Goal: Information Seeking & Learning: Compare options

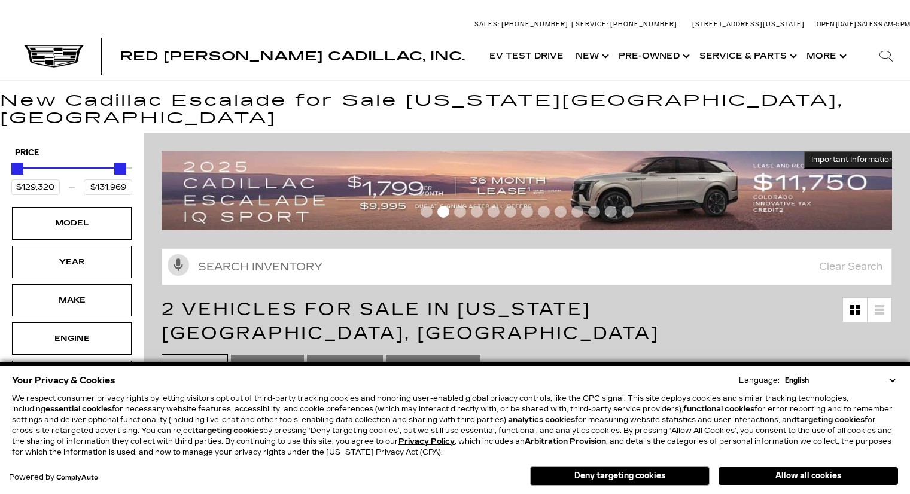
drag, startPoint x: 0, startPoint y: 0, endPoint x: 881, endPoint y: 380, distance: 959.3
click at [893, 381] on select "English Spanish / Español English / United Kingdom Korean / 한국어 Vietnamese / Ti…" at bounding box center [840, 380] width 116 height 11
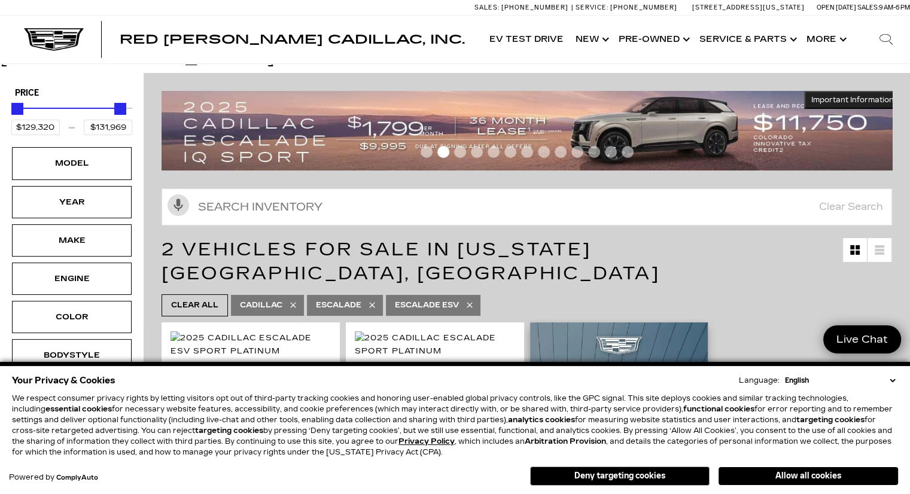
drag, startPoint x: 658, startPoint y: 475, endPoint x: 619, endPoint y: 461, distance: 41.5
click at [658, 475] on button "Deny targeting cookies" at bounding box center [620, 476] width 180 height 19
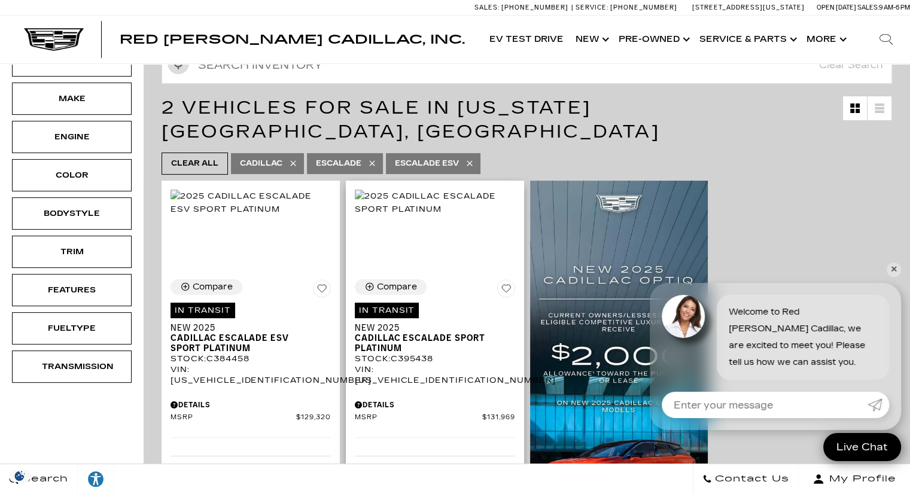
scroll to position [180, 0]
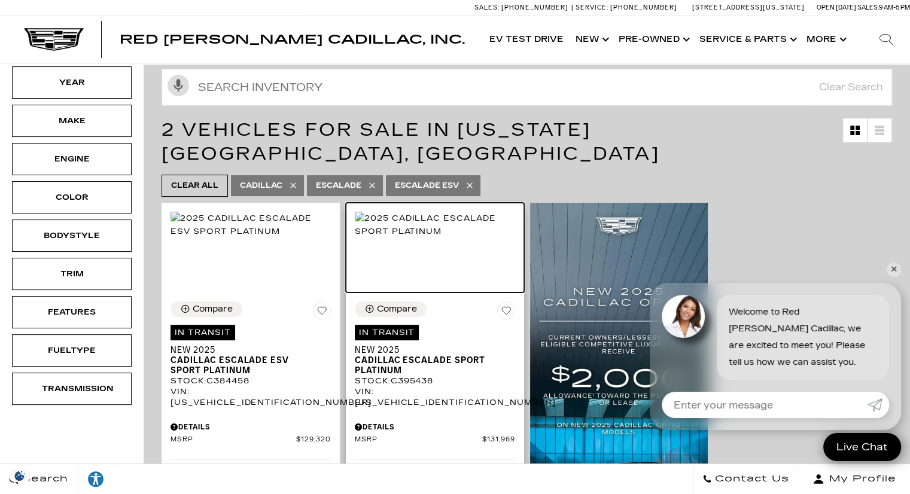
click at [445, 218] on img at bounding box center [435, 225] width 160 height 26
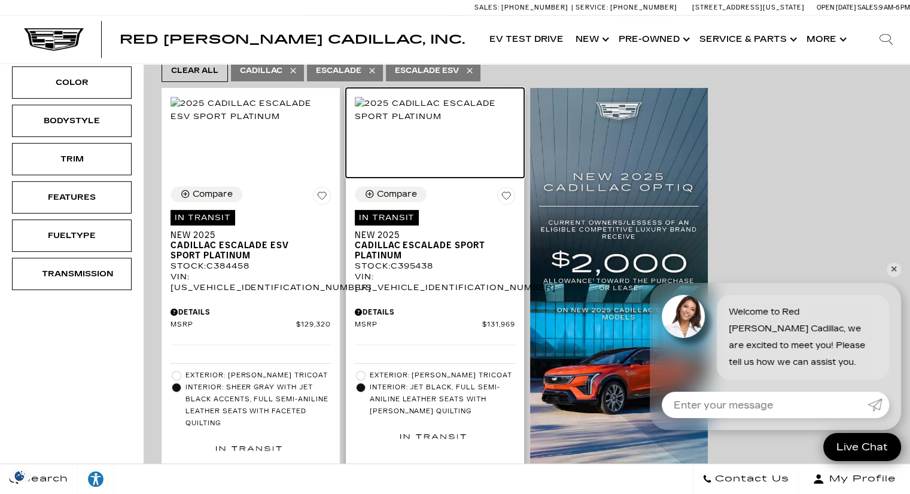
scroll to position [299, 0]
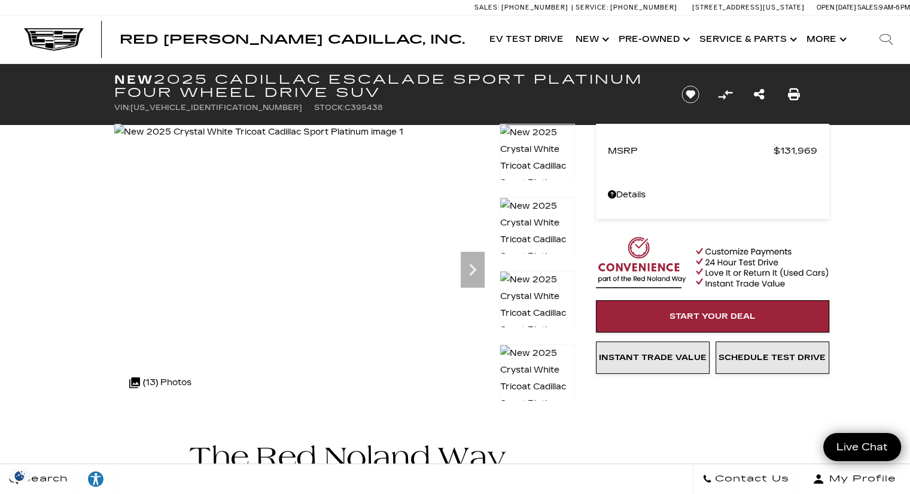
click at [534, 290] on img at bounding box center [537, 313] width 75 height 85
click at [531, 215] on img at bounding box center [537, 239] width 75 height 85
click at [533, 218] on img at bounding box center [537, 239] width 75 height 85
click at [465, 270] on icon "Next" at bounding box center [473, 270] width 24 height 24
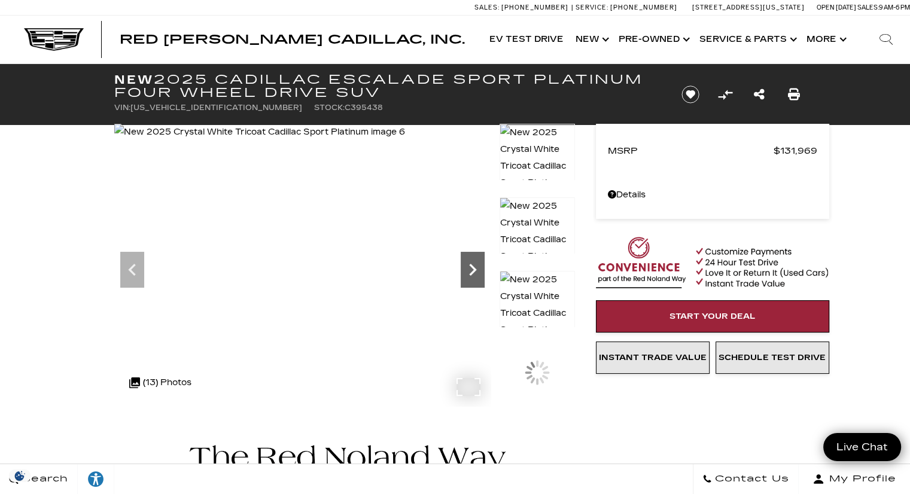
click at [466, 269] on icon "Next" at bounding box center [473, 270] width 24 height 24
click at [126, 272] on icon "Previous" at bounding box center [132, 270] width 24 height 24
click at [461, 265] on icon "Next" at bounding box center [473, 270] width 24 height 24
click at [464, 265] on icon "Next" at bounding box center [473, 270] width 24 height 24
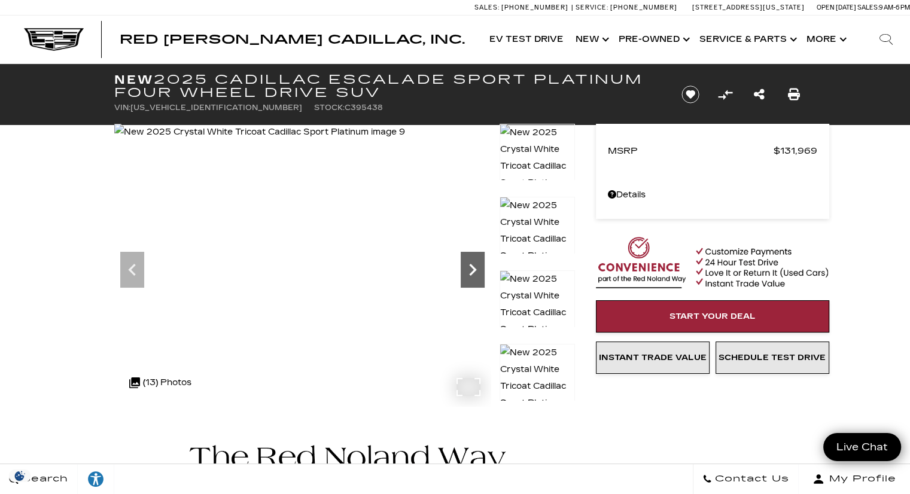
click at [464, 265] on icon "Next" at bounding box center [473, 270] width 24 height 24
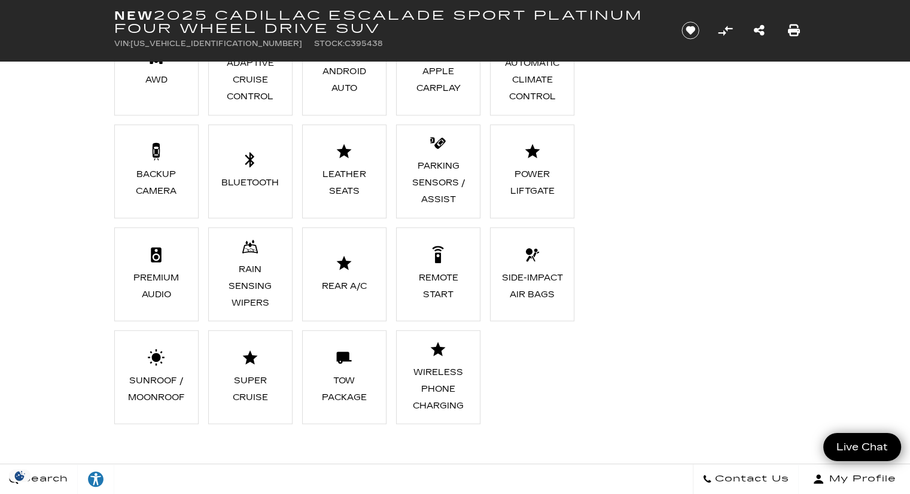
scroll to position [957, 0]
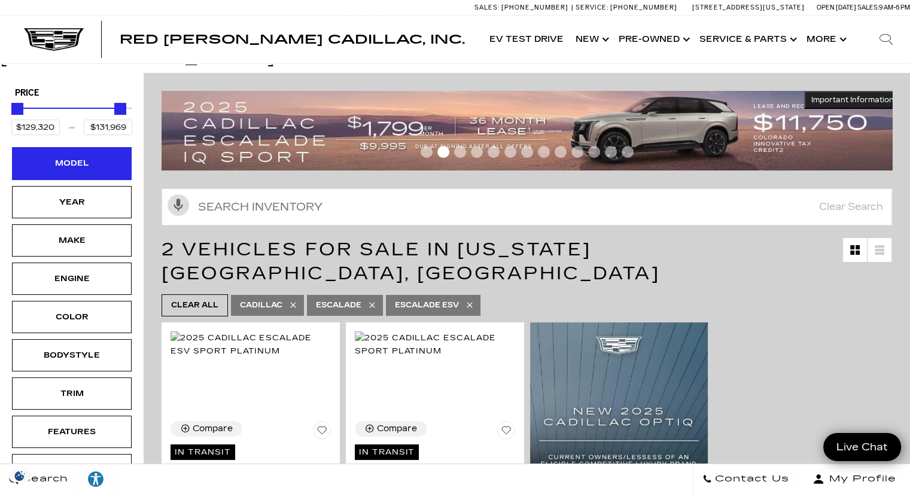
click at [63, 157] on div "Model" at bounding box center [72, 163] width 60 height 13
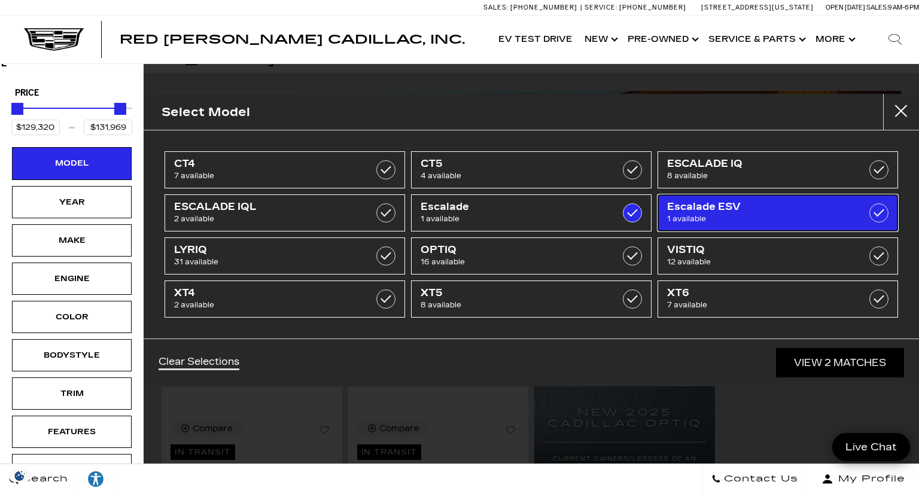
click at [744, 213] on span "1 available" at bounding box center [761, 219] width 189 height 12
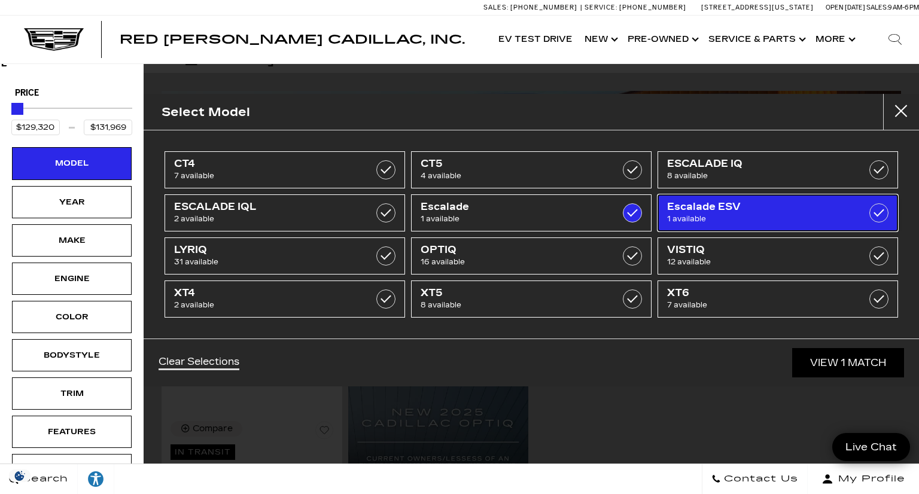
type input "$131,969"
checkbox input "false"
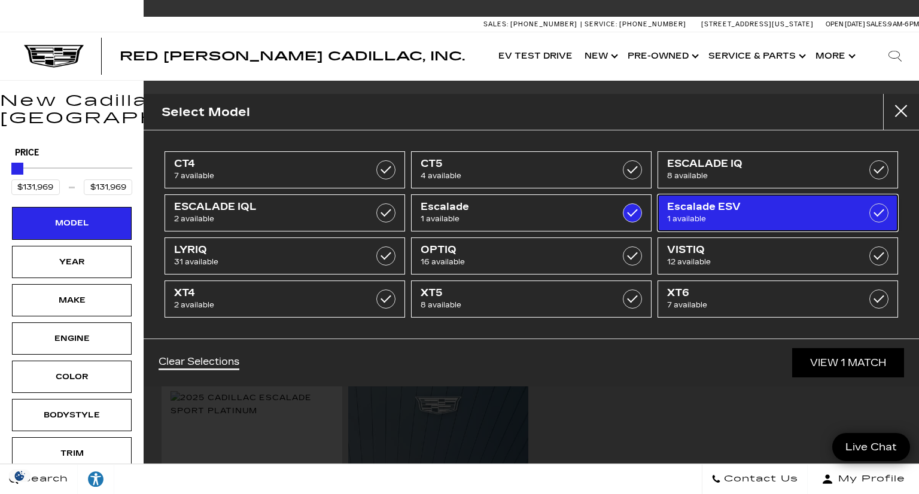
click at [881, 212] on label at bounding box center [878, 212] width 19 height 19
type input "$129,320"
checkbox input "true"
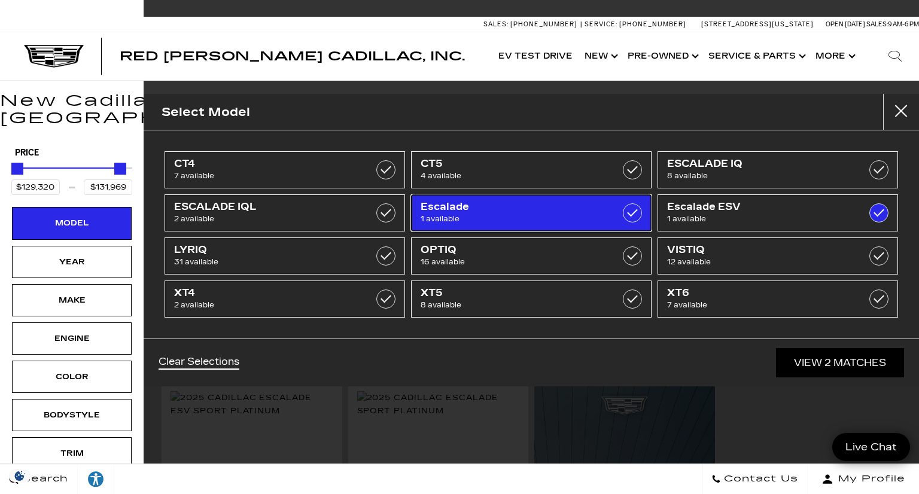
click at [633, 209] on label at bounding box center [632, 212] width 19 height 19
type input "$129,320"
checkbox input "false"
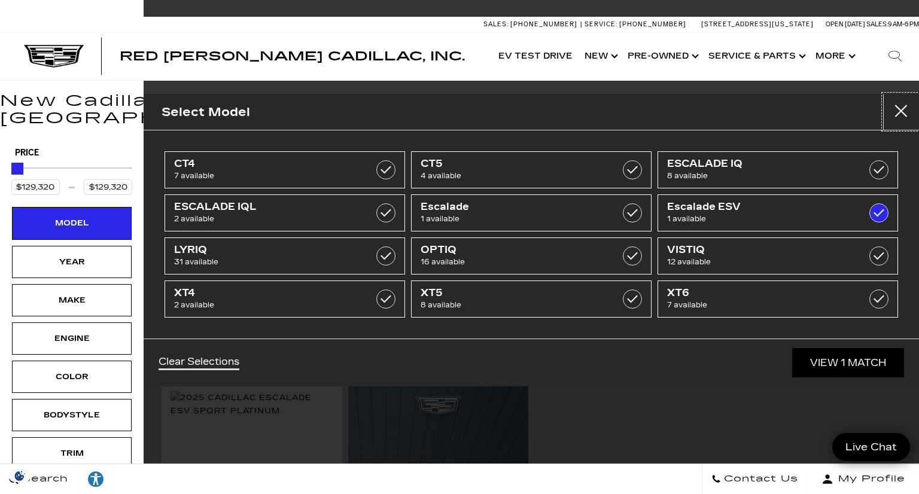
click at [902, 113] on button "close" at bounding box center [901, 112] width 36 height 36
